Goal: Information Seeking & Learning: Learn about a topic

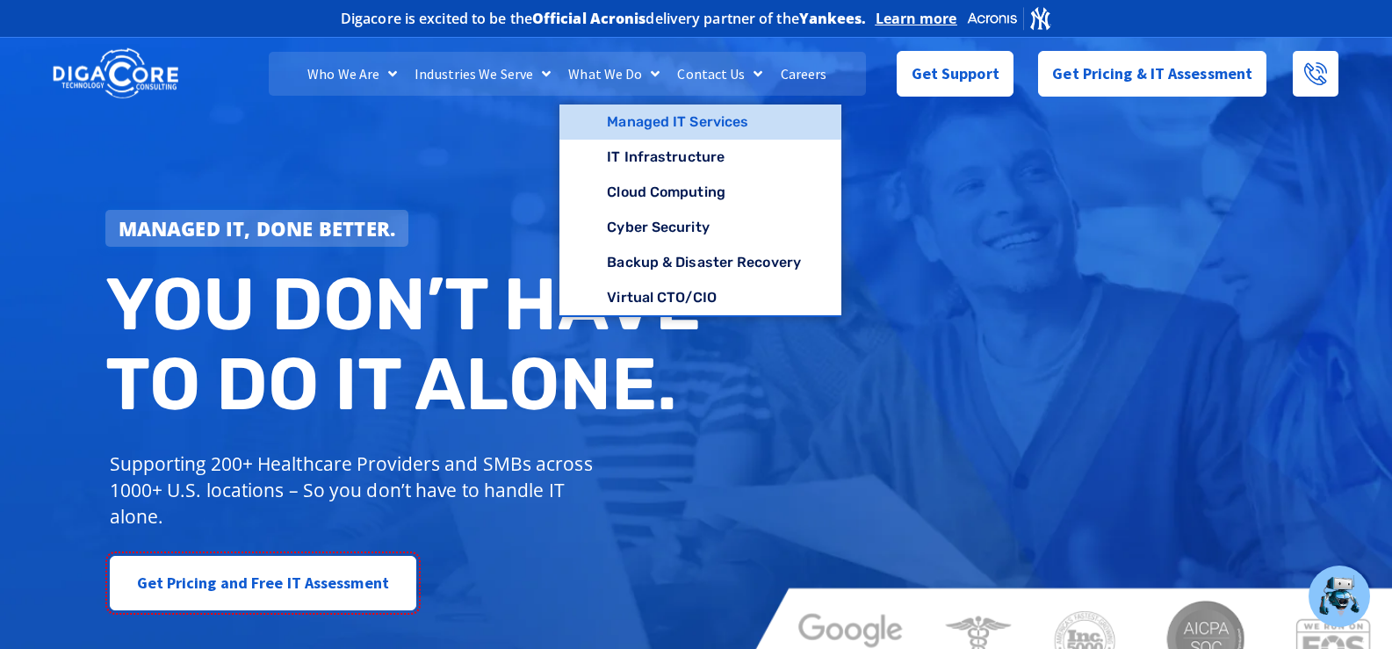
click at [633, 120] on link "Managed IT Services" at bounding box center [701, 122] width 282 height 35
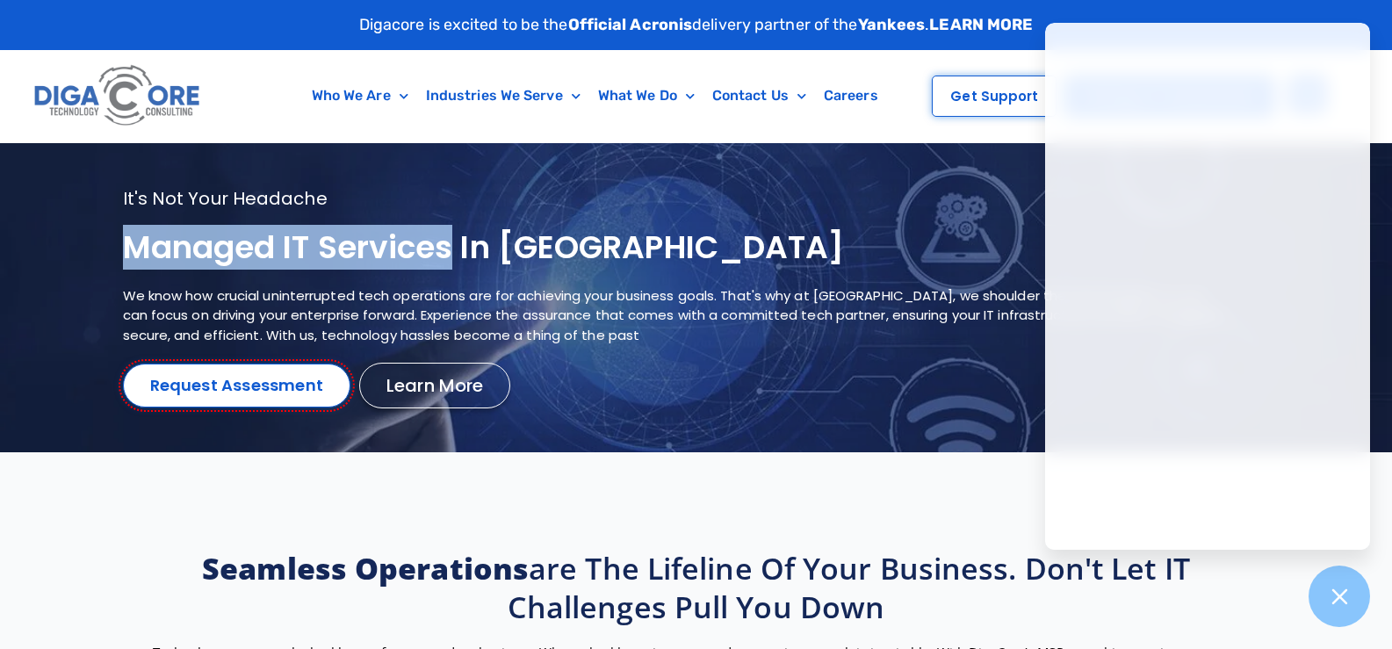
drag, startPoint x: 457, startPoint y: 245, endPoint x: 134, endPoint y: 254, distance: 322.5
click at [134, 254] on h1 "Managed IT services in NJ" at bounding box center [674, 247] width 1103 height 41
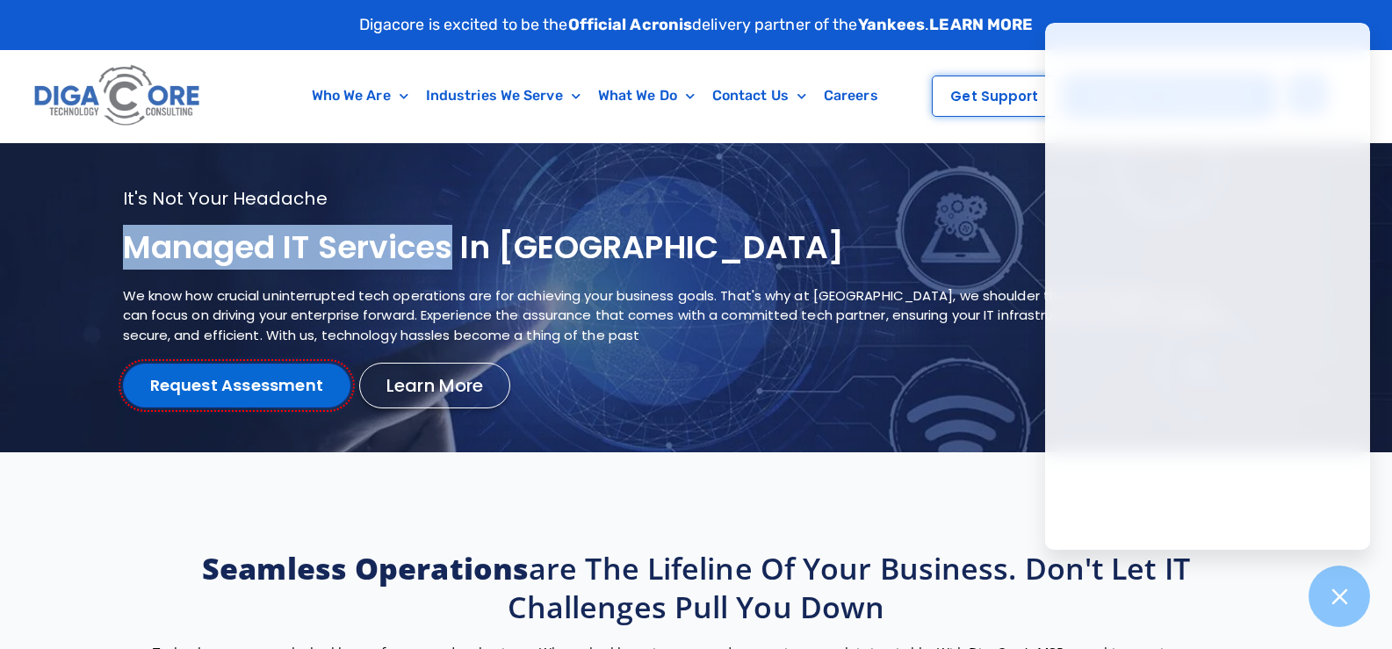
copy h1 "Managed IT services"
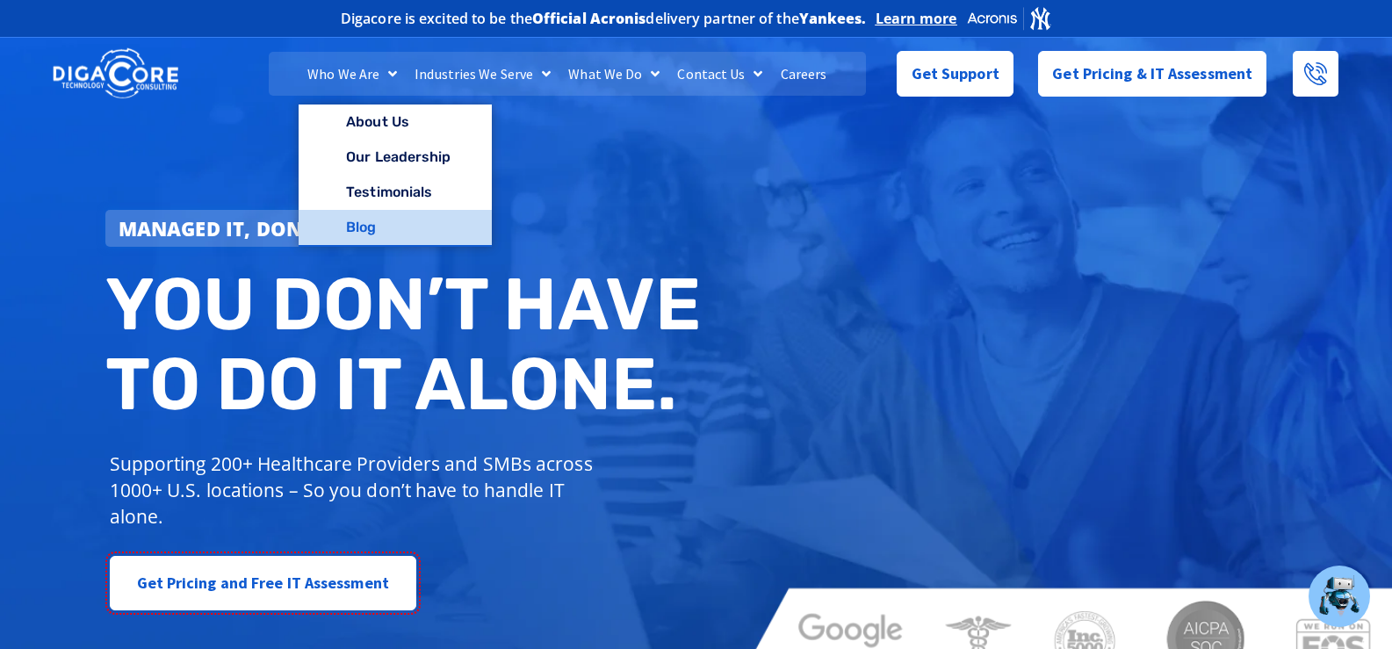
click at [362, 230] on link "Blog" at bounding box center [395, 227] width 192 height 35
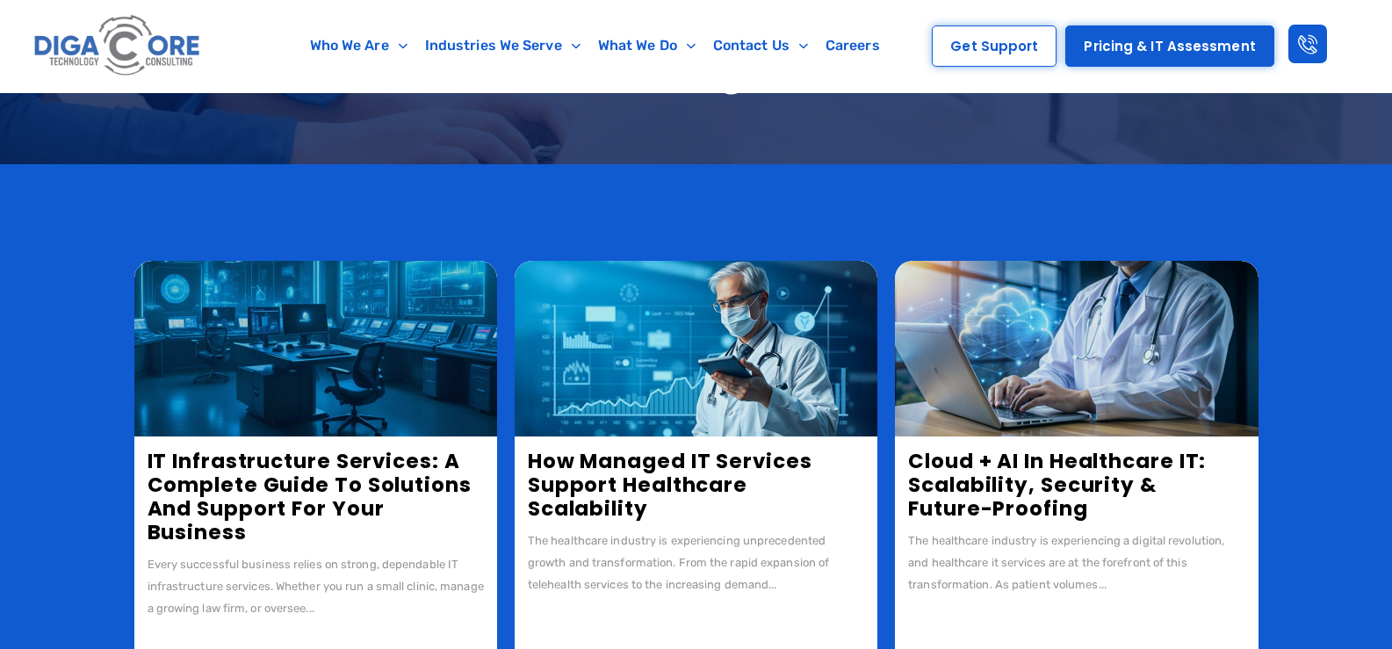
scroll to position [264, 0]
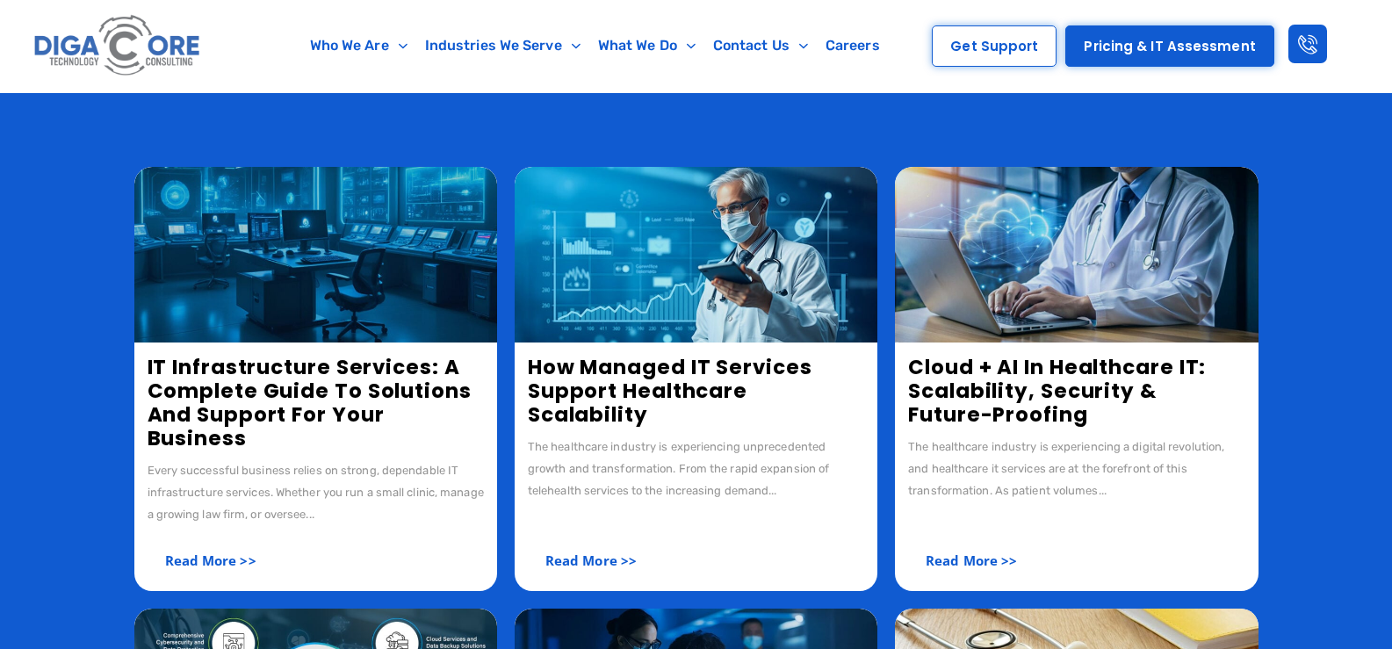
click at [236, 294] on img at bounding box center [315, 255] width 363 height 176
